Goal: Book appointment/travel/reservation

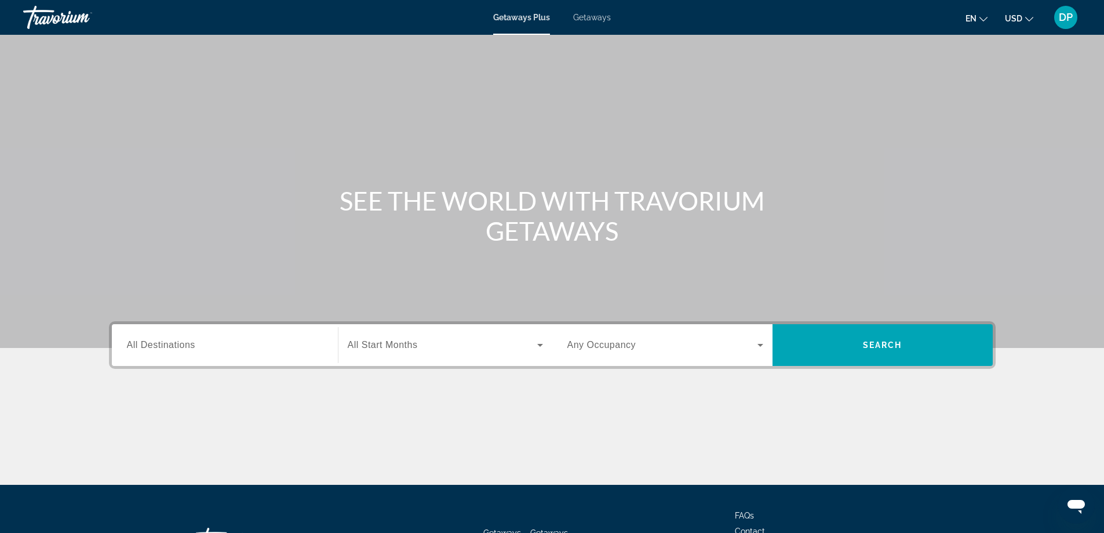
click at [202, 352] on div "Search widget" at bounding box center [225, 345] width 196 height 33
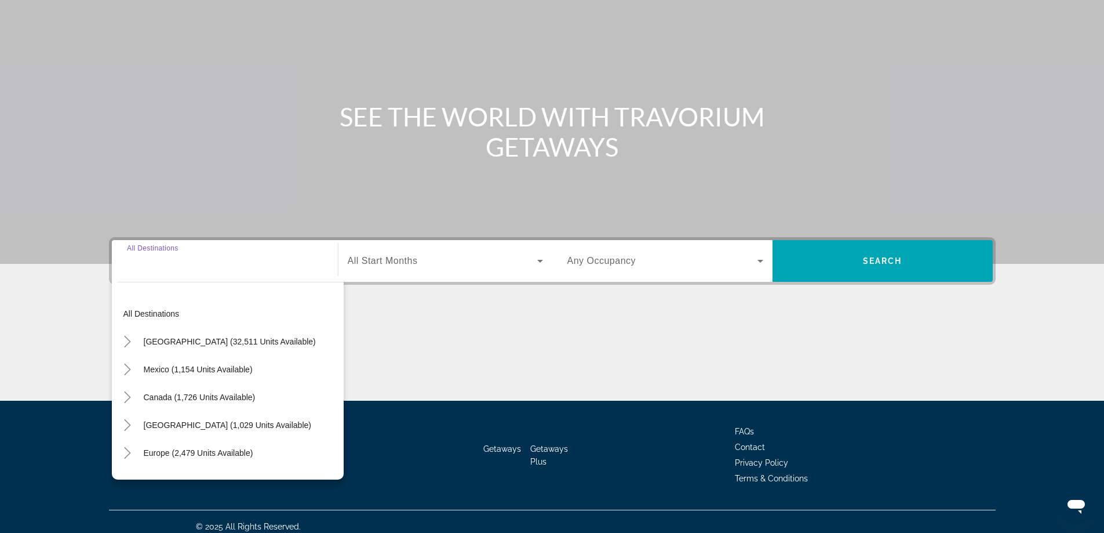
scroll to position [94, 0]
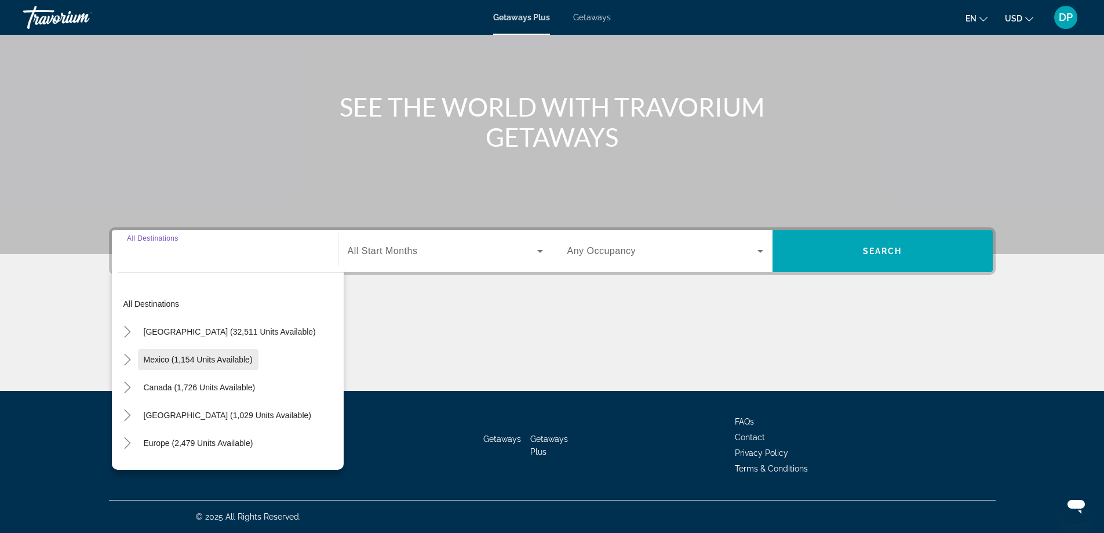
click at [205, 360] on span "Mexico (1,154 units available)" at bounding box center [198, 359] width 109 height 9
type input "**********"
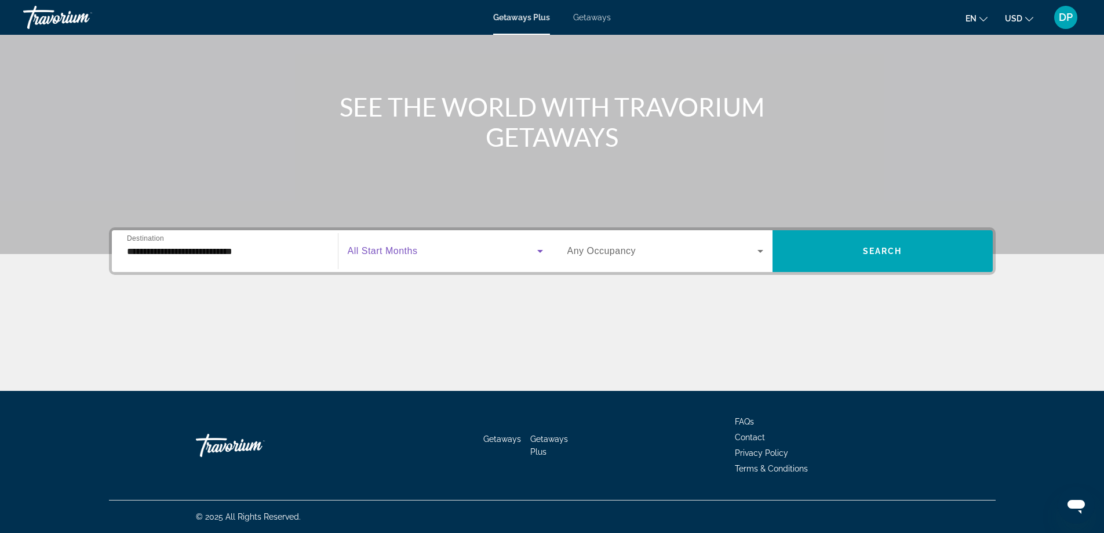
click at [418, 250] on span "Search widget" at bounding box center [443, 251] width 190 height 14
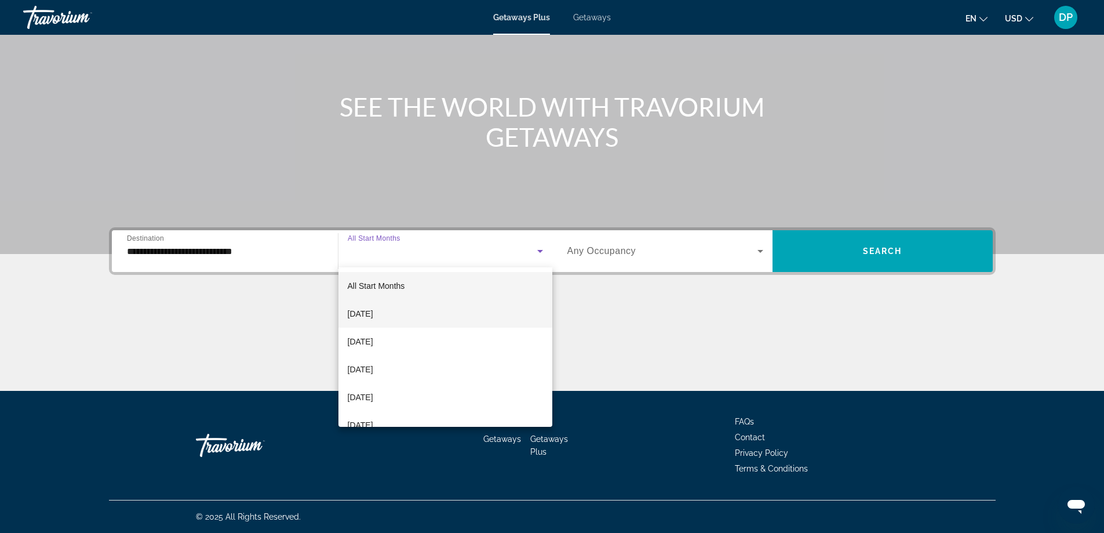
click at [373, 317] on span "[DATE]" at bounding box center [361, 314] width 26 height 14
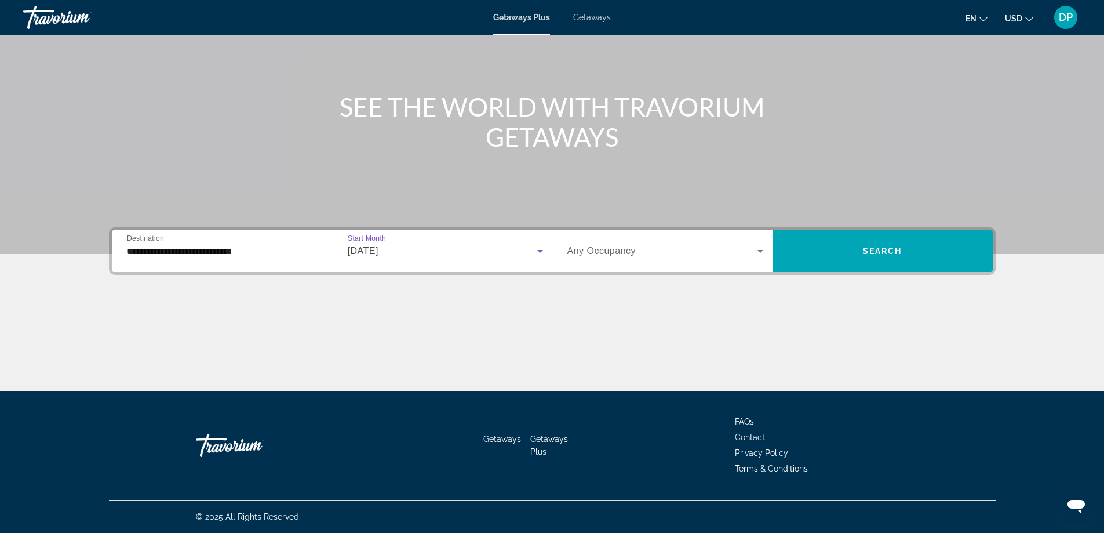
click at [620, 256] on label "Occupancy Any Occupancy" at bounding box center [602, 251] width 69 height 10
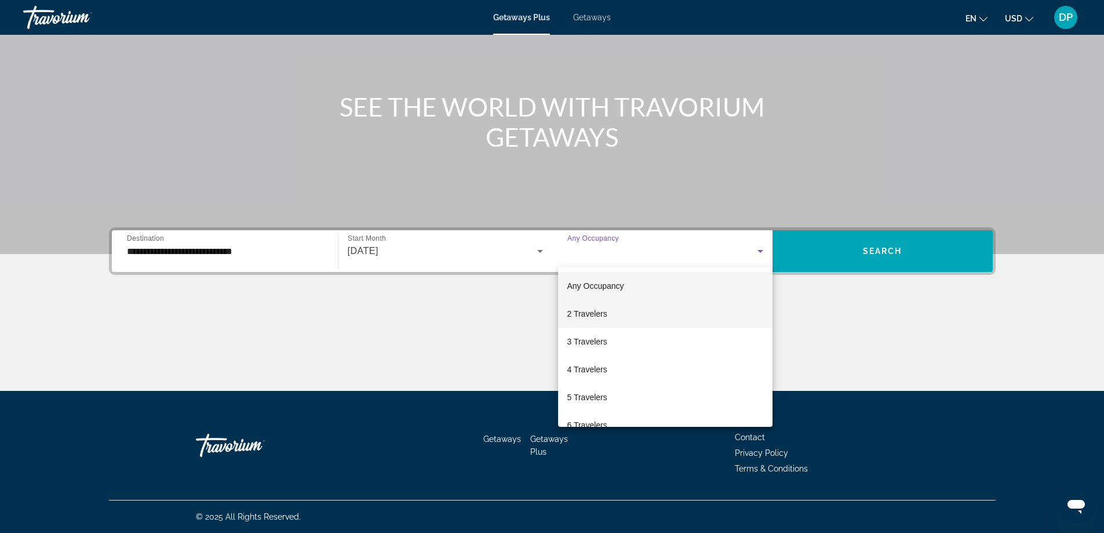
click at [604, 320] on span "2 Travelers" at bounding box center [588, 314] width 40 height 14
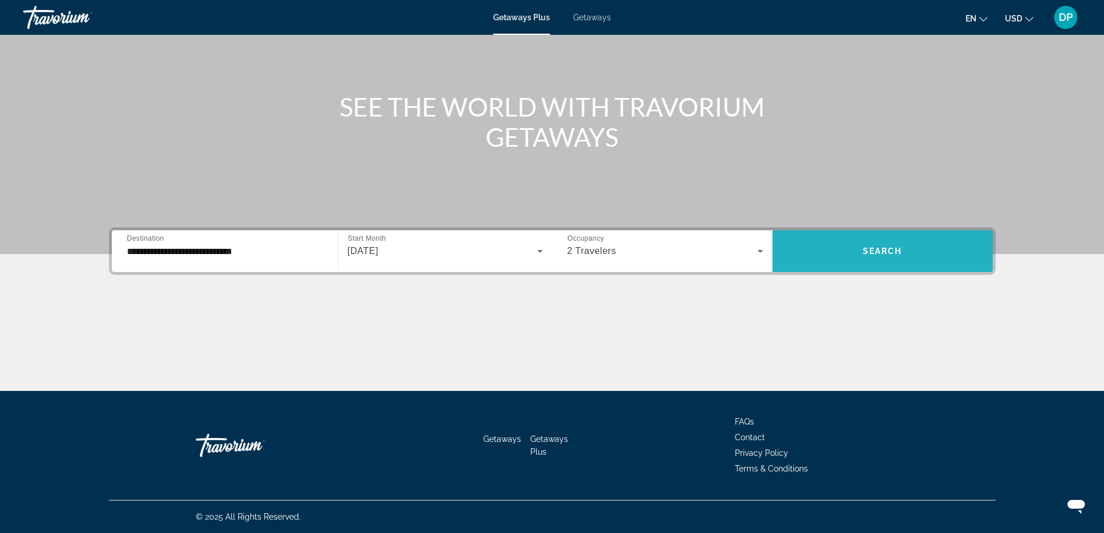
click at [884, 254] on span "Search" at bounding box center [882, 250] width 39 height 9
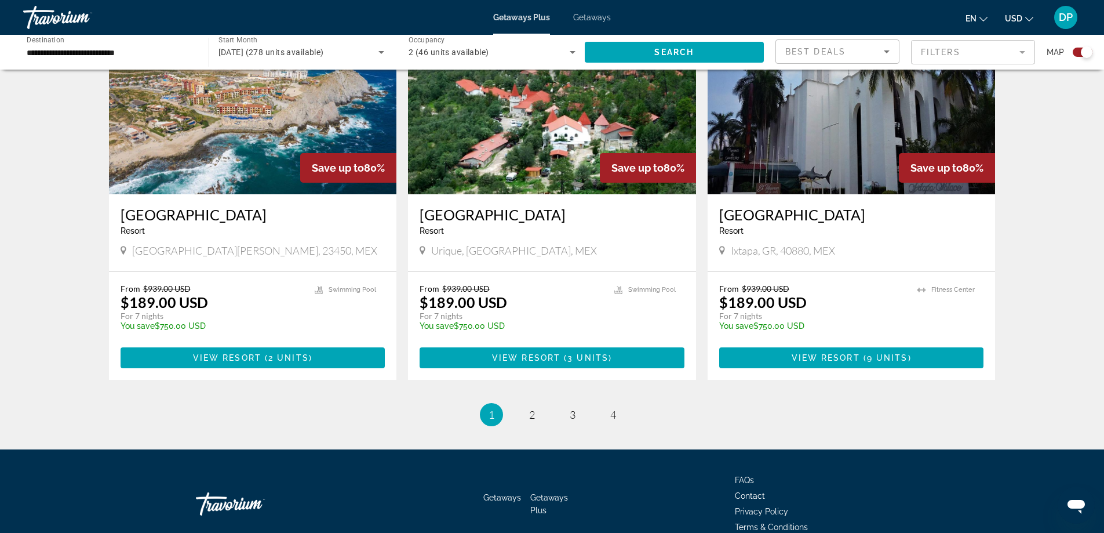
scroll to position [1737, 0]
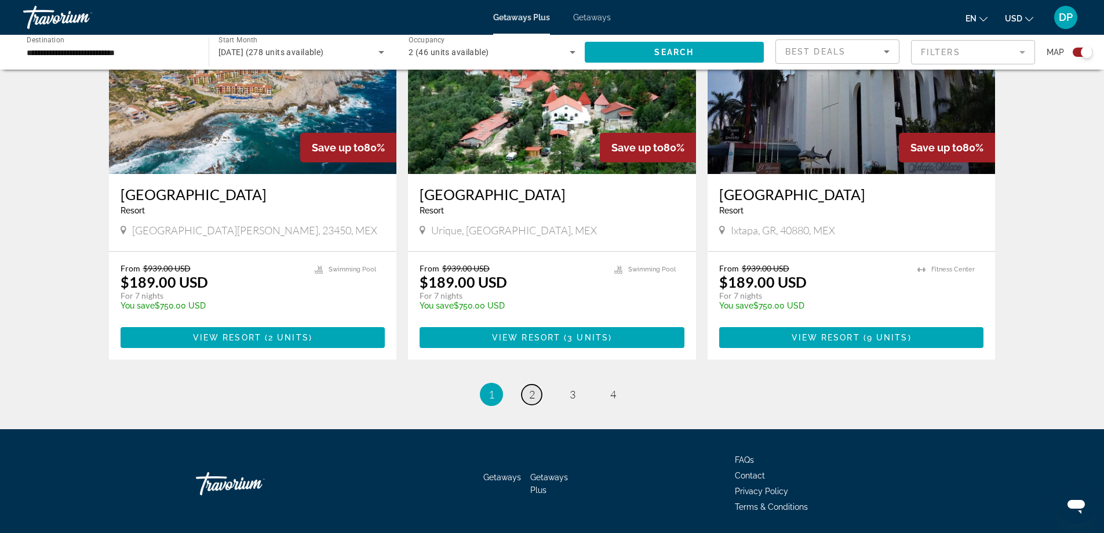
click at [532, 388] on span "2" at bounding box center [532, 394] width 6 height 13
